Goal: Task Accomplishment & Management: Manage account settings

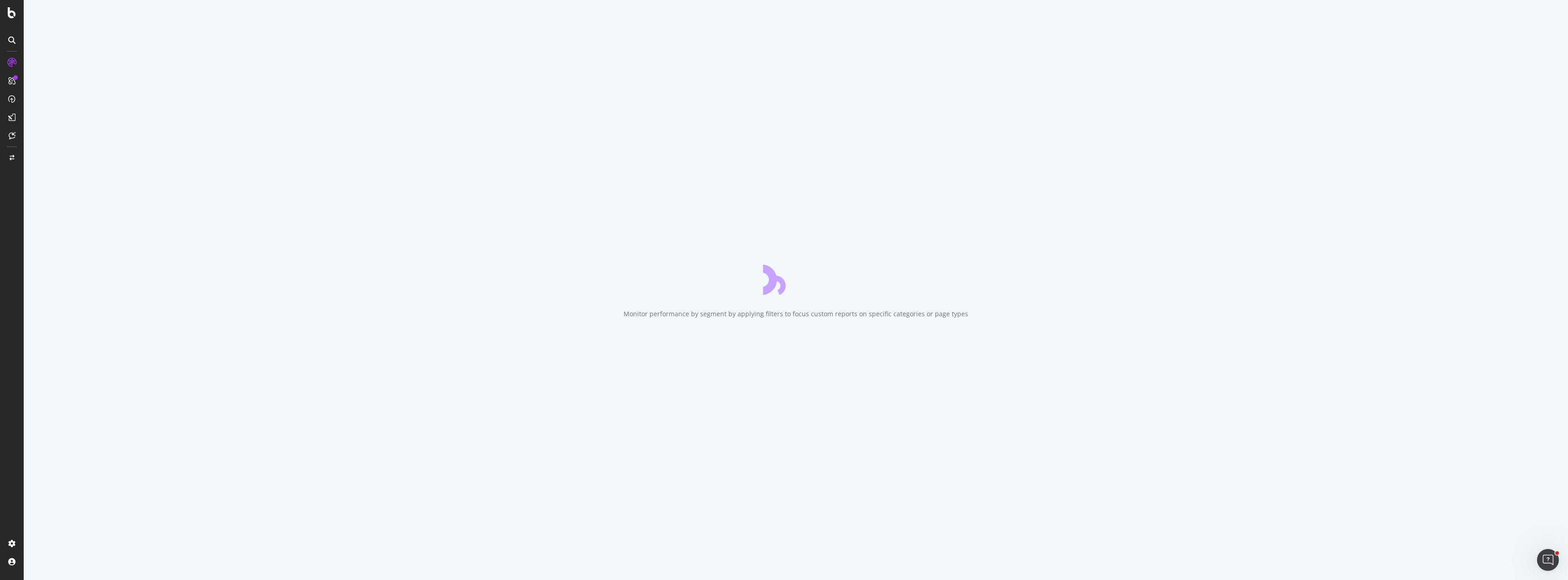
click at [435, 75] on div "Monitor performance by segment by applying filters to focus custom reports on s…" at bounding box center [795, 290] width 1544 height 580
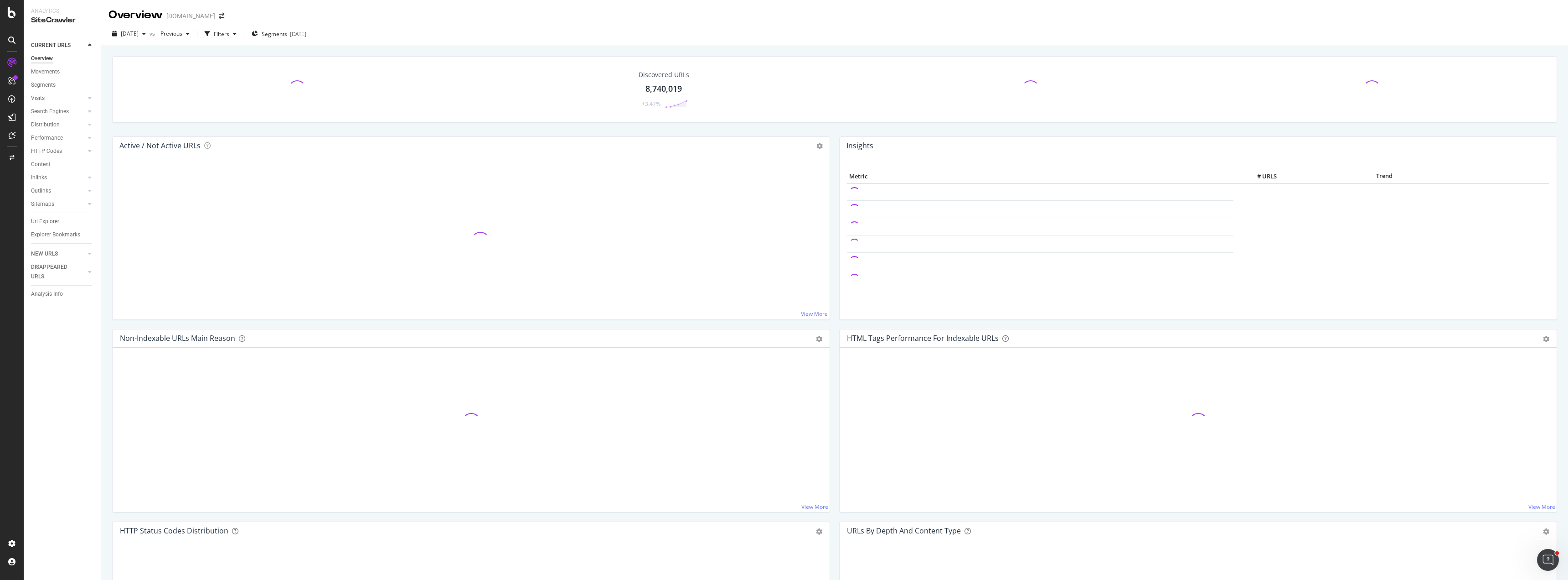
click at [552, 129] on div "Discovered URLs 8,740,019 +3.47%" at bounding box center [834, 96] width 1454 height 80
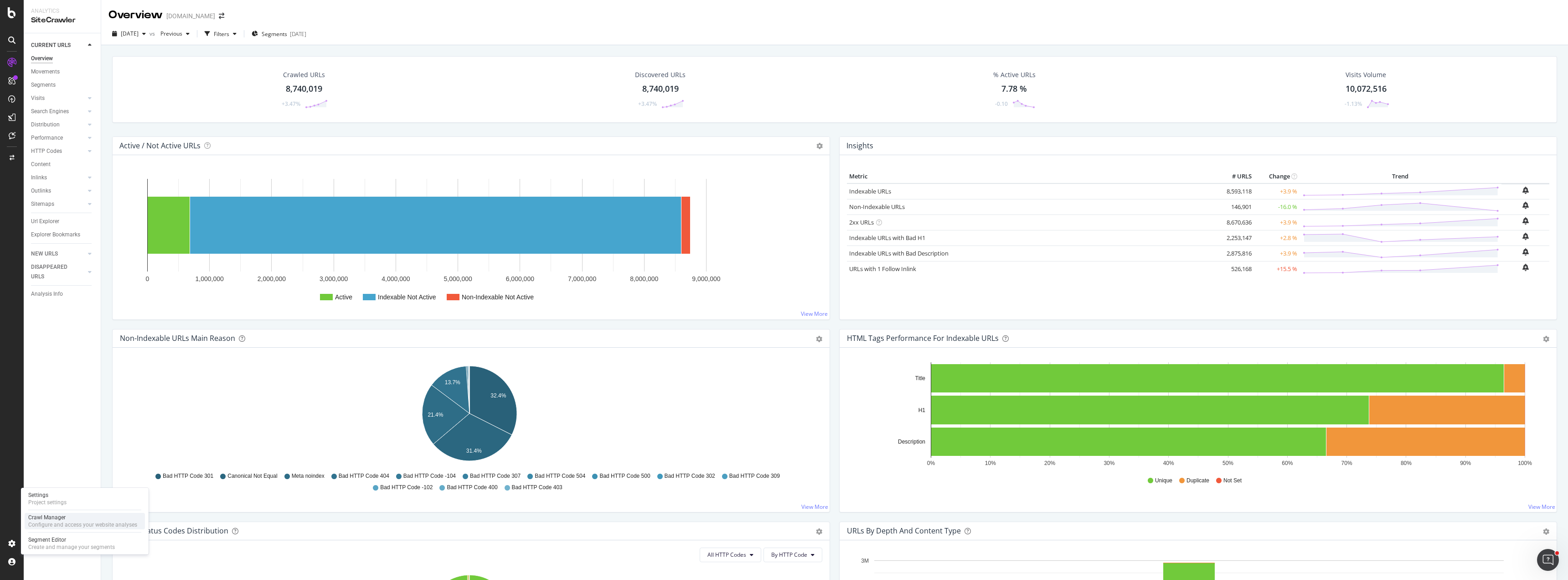
click at [72, 523] on div "Configure and access your website analyses" at bounding box center [83, 524] width 109 height 7
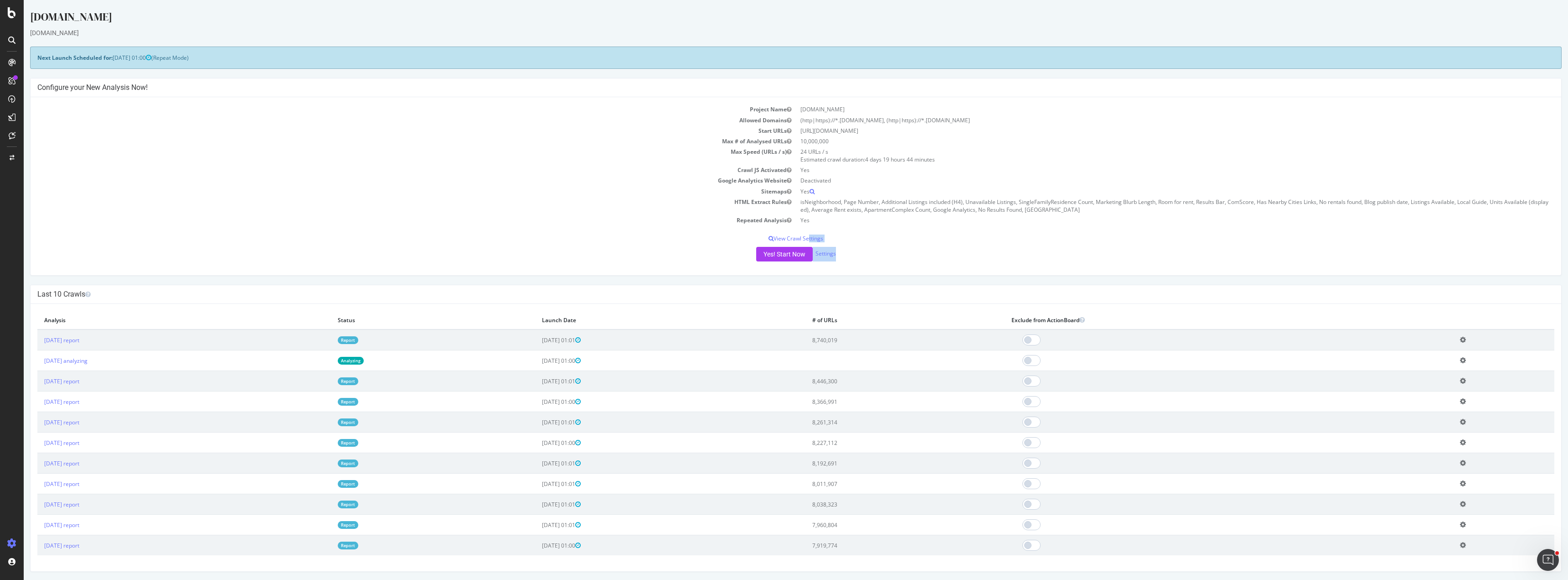
drag, startPoint x: 802, startPoint y: 238, endPoint x: 875, endPoint y: 253, distance: 74.5
click at [886, 249] on div "Project Name [DOMAIN_NAME] Allowed Domains (http|https)://*.[DOMAIN_NAME], (htt…" at bounding box center [795, 186] width 1531 height 178
click at [832, 256] on div "Yes! Start Now Settings" at bounding box center [795, 254] width 1517 height 15
click at [826, 256] on link "Settings" at bounding box center [826, 253] width 20 height 8
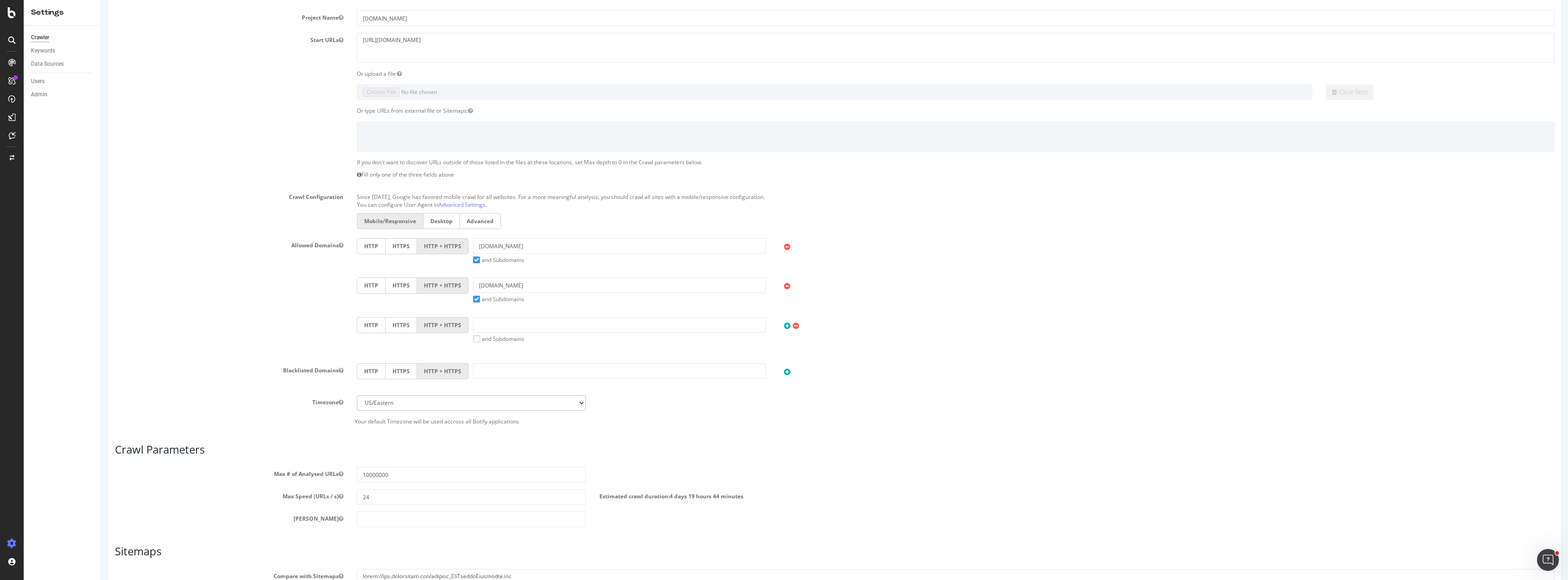
scroll to position [188, 0]
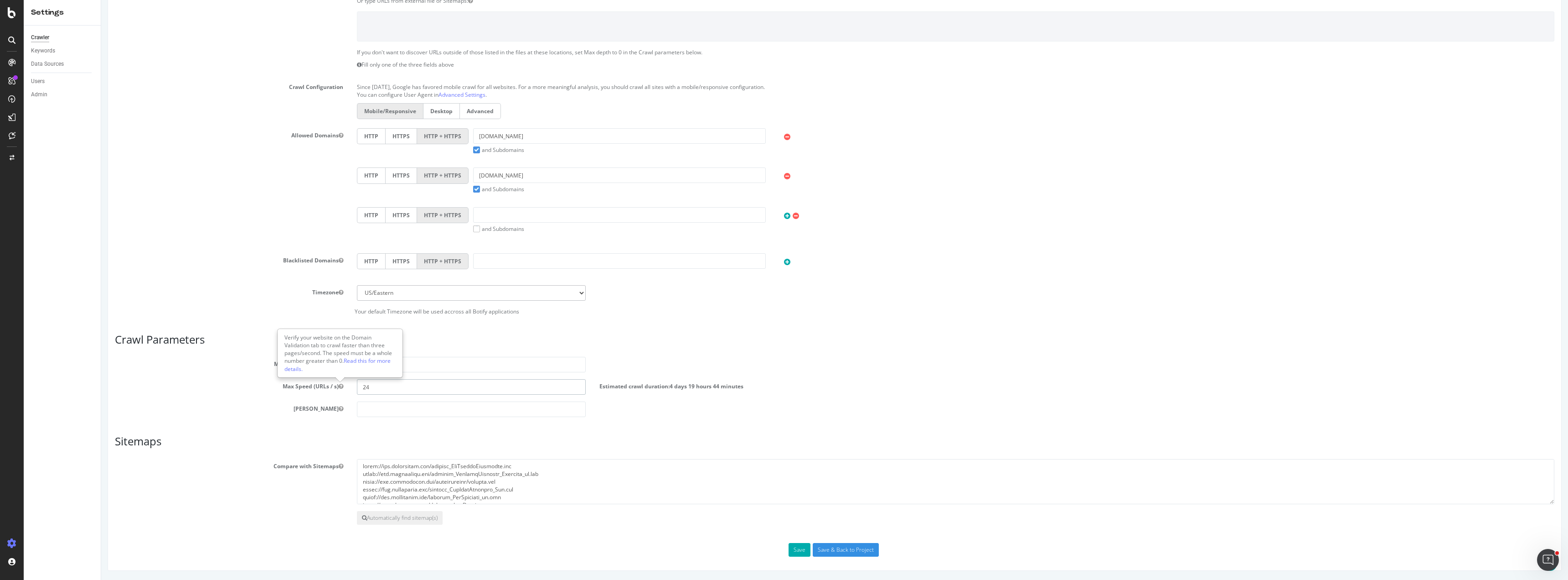
drag, startPoint x: 378, startPoint y: 384, endPoint x: 339, endPoint y: 384, distance: 39.0
click at [339, 384] on div "Max Speed (URLs / s) 24 Estimated crawl duration: 4 days 19 hours 44 minutes" at bounding box center [834, 387] width 1453 height 16
click at [399, 387] on input "16" at bounding box center [470, 387] width 228 height 16
type input "1"
drag, startPoint x: 391, startPoint y: 386, endPoint x: 351, endPoint y: 384, distance: 40.0
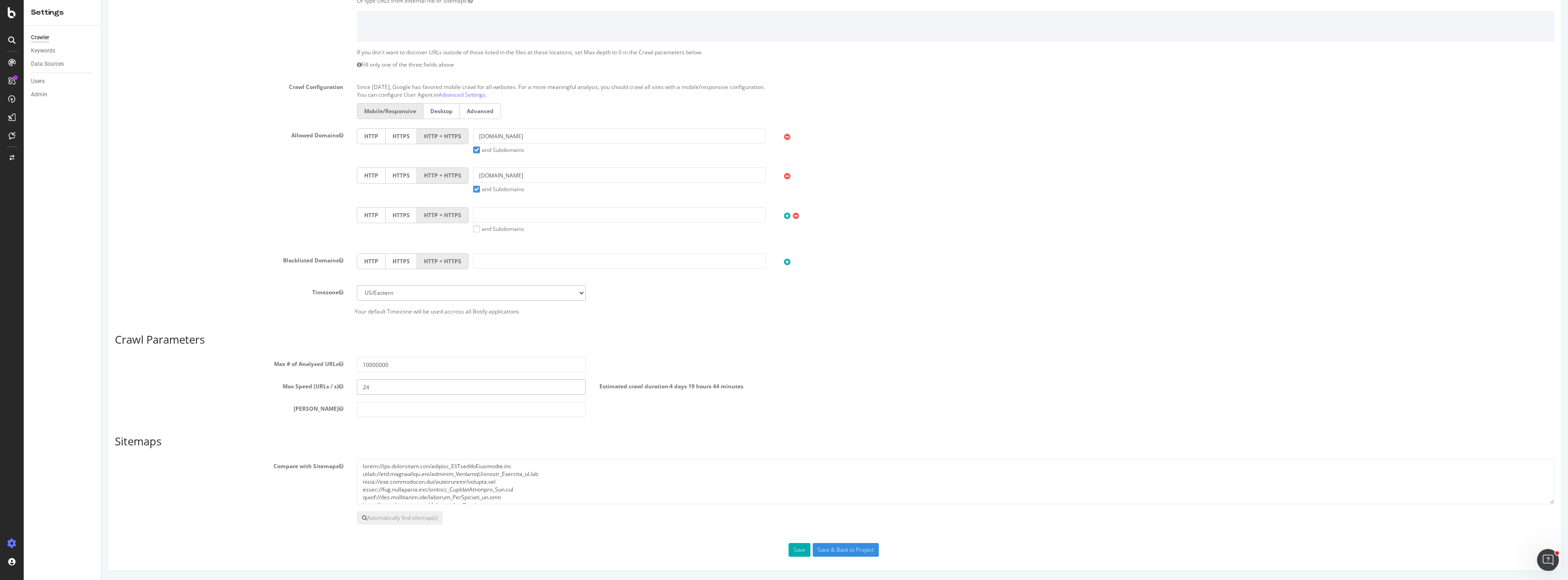
click at [351, 384] on div "24" at bounding box center [470, 387] width 242 height 16
type input "18"
click at [795, 549] on button "Save" at bounding box center [799, 550] width 22 height 14
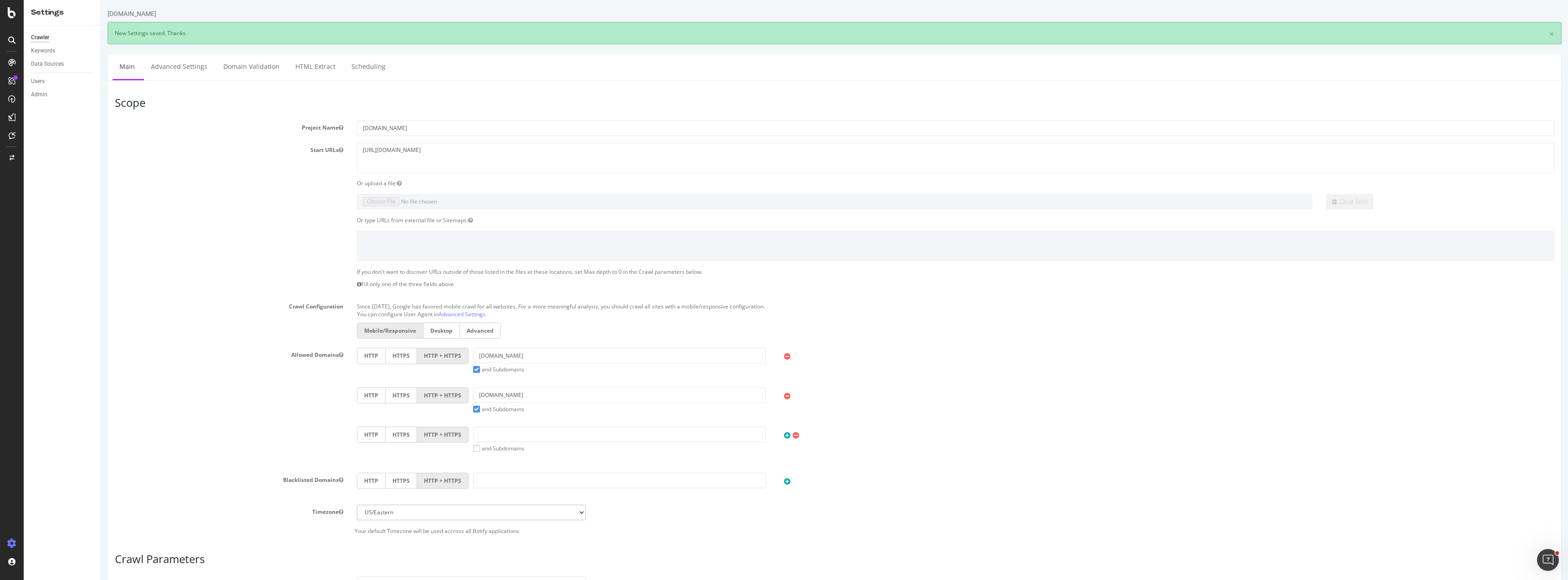
scroll to position [0, 0]
drag, startPoint x: 177, startPoint y: 170, endPoint x: 182, endPoint y: 203, distance: 33.4
click at [177, 185] on section "Project Name [DOMAIN_NAME] Start URLs [URL][DOMAIN_NAME] Or upload a file: Clea…" at bounding box center [834, 327] width 1439 height 415
click at [145, 320] on div "Crawl Configuration Since [DATE], Google has favored mobile crawl for all websi…" at bounding box center [834, 320] width 1453 height 41
